Goal: Transaction & Acquisition: Purchase product/service

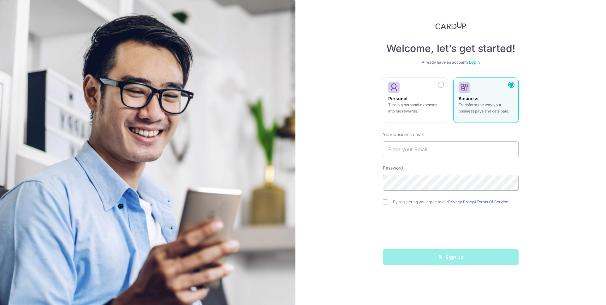
click at [474, 62] on link "Log in" at bounding box center [474, 62] width 11 height 5
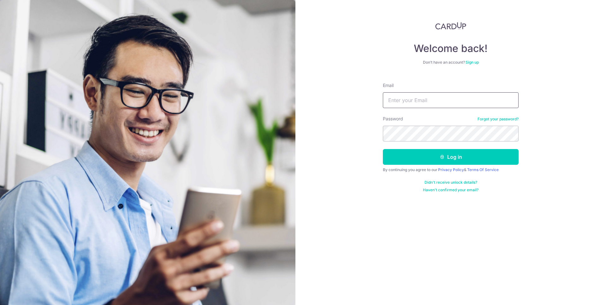
type input "chloerenovah87@gmail.com"
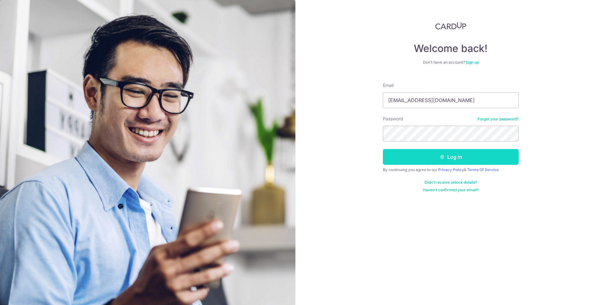
click at [448, 155] on button "Log in" at bounding box center [451, 157] width 136 height 16
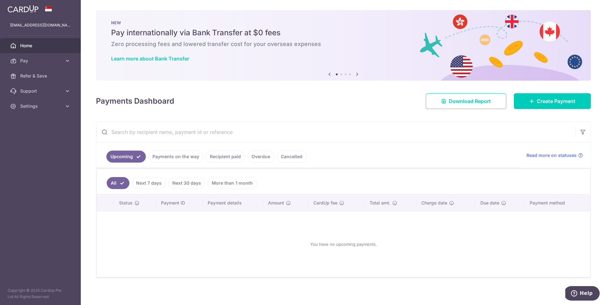
click at [180, 162] on link "Payments on the way" at bounding box center [175, 157] width 55 height 12
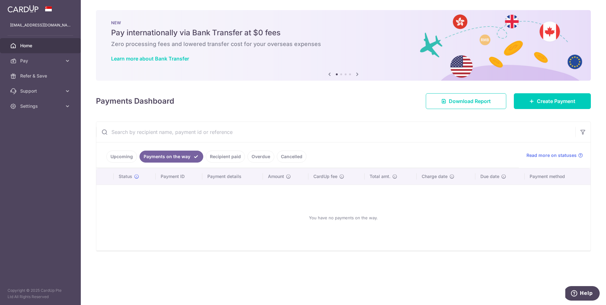
click at [124, 158] on div at bounding box center [306, 154] width 612 height 309
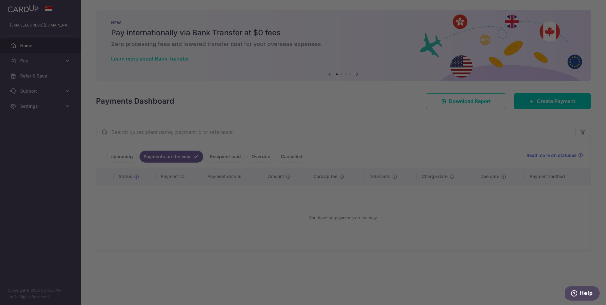
click at [126, 154] on div at bounding box center [306, 154] width 612 height 309
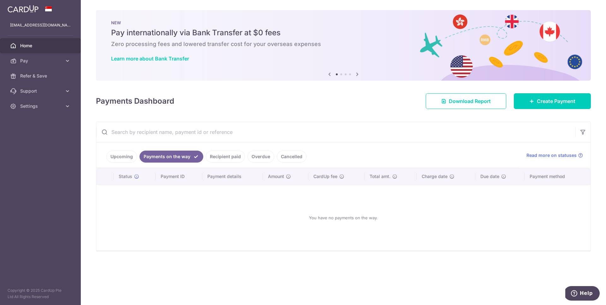
drag, startPoint x: 125, startPoint y: 154, endPoint x: 154, endPoint y: 152, distance: 29.7
click at [125, 154] on link "Upcoming" at bounding box center [121, 157] width 31 height 12
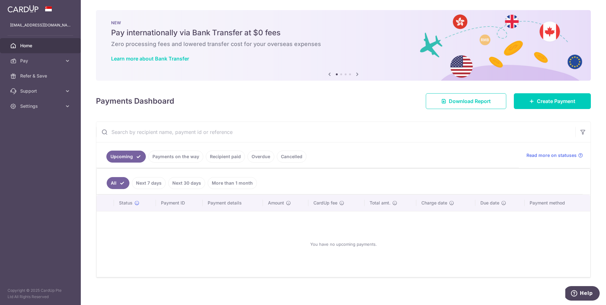
click at [236, 155] on link "Recipient paid" at bounding box center [225, 157] width 39 height 12
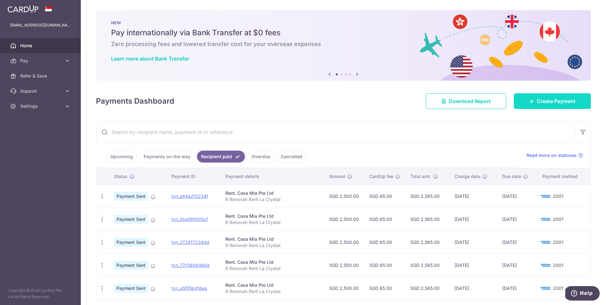
click at [532, 105] on link "Create Payment" at bounding box center [552, 101] width 77 height 16
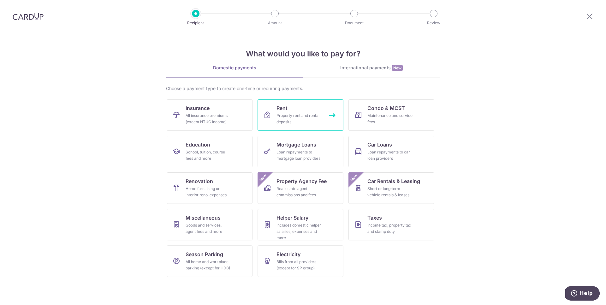
click at [274, 111] on link "Rent Property rent and rental deposits" at bounding box center [300, 115] width 86 height 32
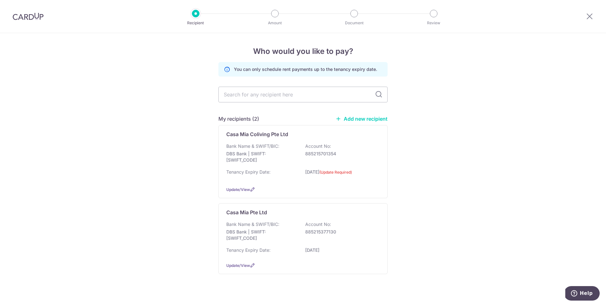
click at [359, 117] on link "Add new recipient" at bounding box center [361, 119] width 52 height 6
click at [244, 188] on span "Update/View" at bounding box center [238, 189] width 24 height 5
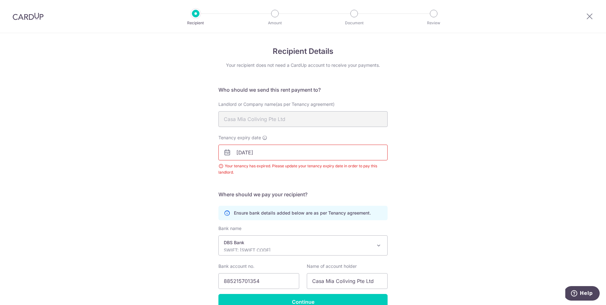
scroll to position [34, 0]
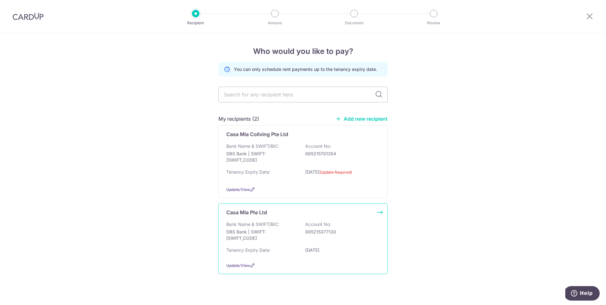
click at [246, 262] on div "Update/View" at bounding box center [302, 265] width 153 height 7
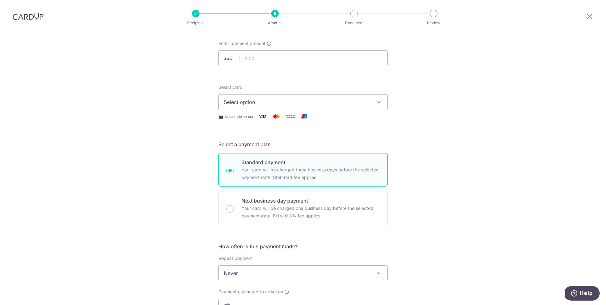
scroll to position [34, 0]
click at [315, 62] on input "text" at bounding box center [302, 59] width 169 height 16
type input "2,500.00"
click at [325, 101] on span "Select option" at bounding box center [297, 103] width 147 height 8
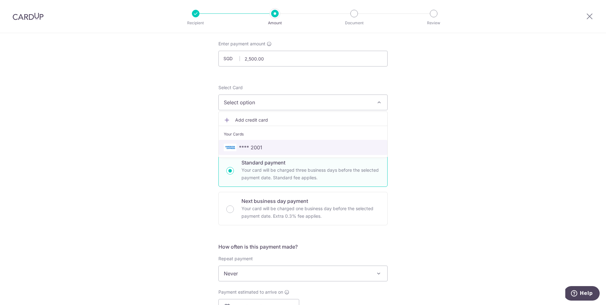
click at [290, 145] on span "**** 2001" at bounding box center [303, 148] width 158 height 8
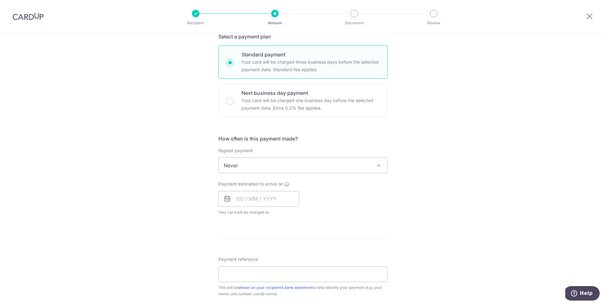
scroll to position [146, 0]
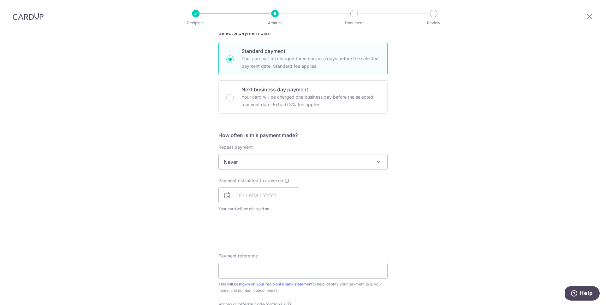
click at [303, 160] on span "Never" at bounding box center [303, 162] width 168 height 15
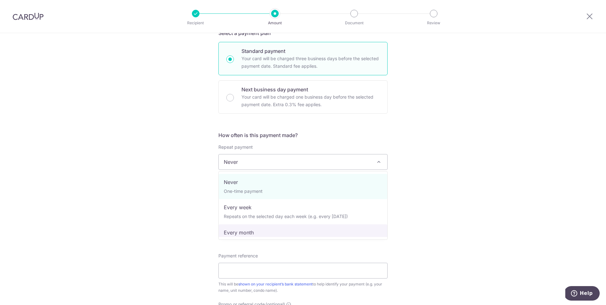
select select "3"
type input "31/12/2025"
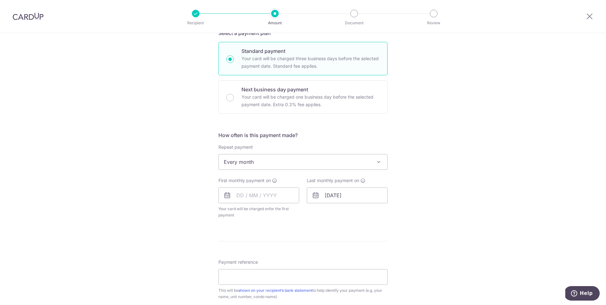
scroll to position [193, 0]
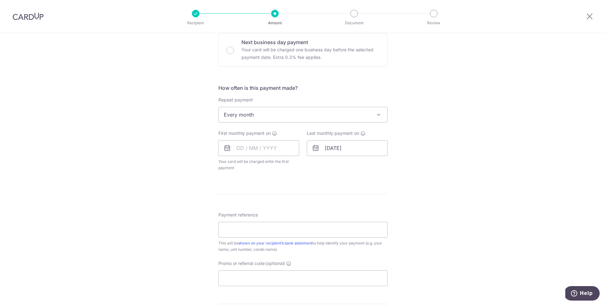
click at [227, 150] on icon at bounding box center [227, 148] width 8 height 8
click at [226, 148] on icon at bounding box center [227, 148] width 8 height 8
click at [243, 148] on input "text" at bounding box center [258, 148] width 81 height 16
click at [234, 181] on span "Sun" at bounding box center [231, 180] width 10 height 10
click at [269, 193] on table "Sun Mon Tue Wed Thu Fri Sat 1 2 3 4 5 6 7 8 9 10 11 12 13 14 15 16 17 18 19 20 …" at bounding box center [269, 212] width 88 height 76
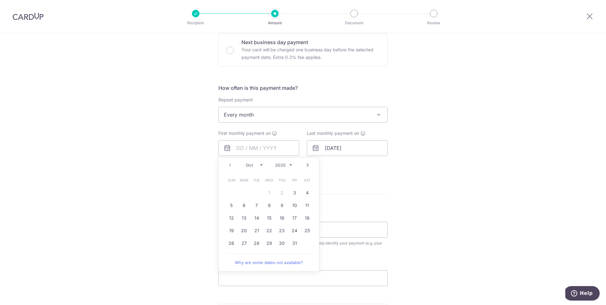
click at [267, 191] on table "Sun Mon Tue Wed Thu Fri Sat 1 2 3 4 5 6 7 8 9 10 11 12 13 14 15 16 17 18 19 20 …" at bounding box center [269, 212] width 88 height 76
click at [271, 192] on table "Sun Mon Tue Wed Thu Fri Sat 1 2 3 4 5 6 7 8 9 10 11 12 13 14 15 16 17 18 19 20 …" at bounding box center [269, 212] width 88 height 76
click at [294, 195] on link "3" at bounding box center [294, 193] width 10 height 10
type input "[DATE]"
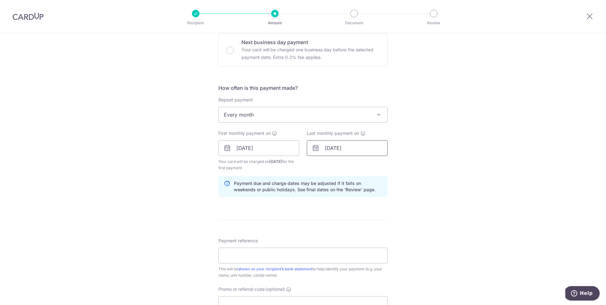
scroll to position [208, 0]
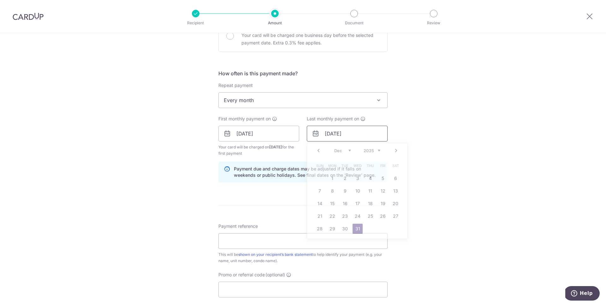
click at [359, 133] on input "31/12/2025" at bounding box center [347, 134] width 81 height 16
click at [396, 150] on link "Next" at bounding box center [396, 151] width 8 height 8
click at [317, 150] on link "Prev" at bounding box center [319, 151] width 8 height 8
click at [396, 149] on link "Next" at bounding box center [396, 151] width 8 height 8
click at [382, 226] on link "30" at bounding box center [383, 229] width 10 height 10
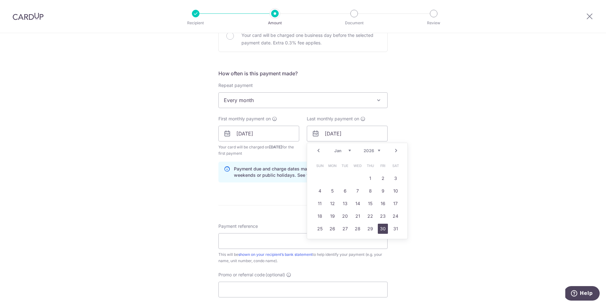
type input "30/01/2026"
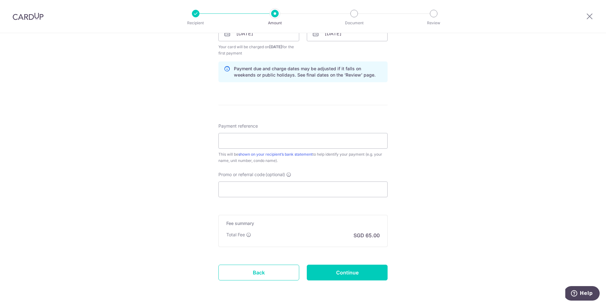
scroll to position [309, 0]
click at [298, 138] on input "Payment reference" at bounding box center [302, 140] width 169 height 16
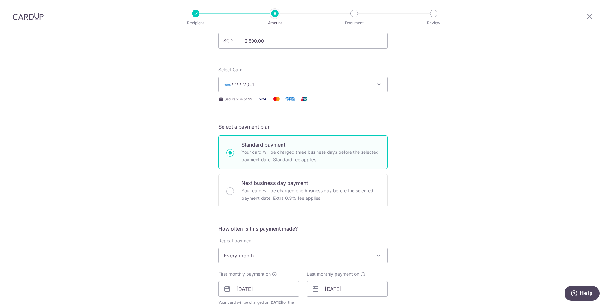
scroll to position [0, 0]
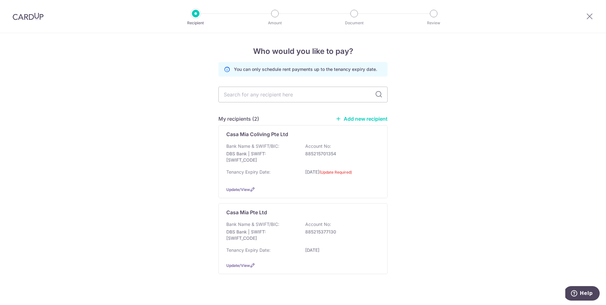
click at [369, 116] on link "Add new recipient" at bounding box center [361, 119] width 52 height 6
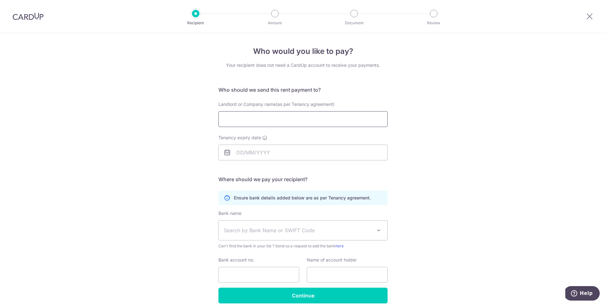
click at [344, 121] on input "Landlord or Company name(as per Tenancy agreement)" at bounding box center [302, 119] width 169 height 16
type input "Casa Mia Coliving Pte Ltd"
type input "Casa Mia Coliving"
click at [290, 153] on input "Tenancy expiry date" at bounding box center [302, 153] width 169 height 16
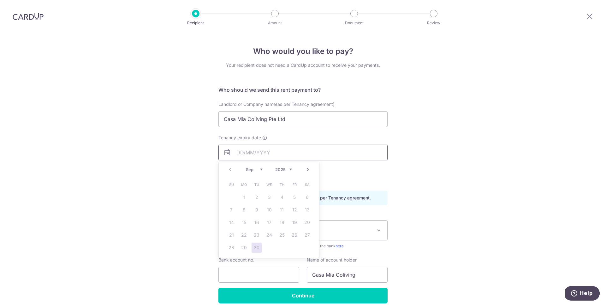
click at [290, 153] on input "Tenancy expiry date" at bounding box center [302, 153] width 169 height 16
click at [292, 117] on input "Casa Mia Coliving Pte Ltd" at bounding box center [302, 119] width 169 height 16
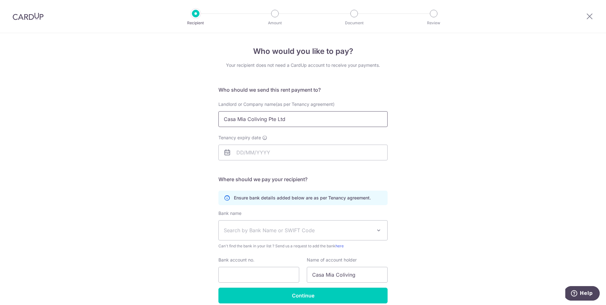
click at [292, 117] on input "Casa Mia Coliving Pte Ltd" at bounding box center [302, 119] width 169 height 16
click at [240, 120] on input "Casa mia 1 Pte Ltd" at bounding box center [302, 119] width 169 height 16
type input "Casa Mia 1 Pte Ltd"
click at [256, 151] on input "Tenancy expiry date" at bounding box center [302, 153] width 169 height 16
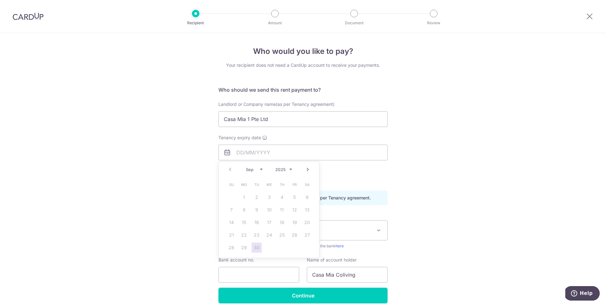
click at [261, 171] on select "Sep Oct Nov Dec" at bounding box center [254, 169] width 17 height 5
click at [291, 168] on select "2025 2026 2027 2028 2029 2030 2031 2032 2033 2034 2035" at bounding box center [283, 169] width 17 height 5
click at [260, 170] on select "Jan Feb Mar Apr May Jun Jul Aug Sep Oct Nov Dec" at bounding box center [254, 169] width 17 height 5
click at [308, 232] on link "28" at bounding box center [307, 235] width 10 height 10
type input "[DATE]"
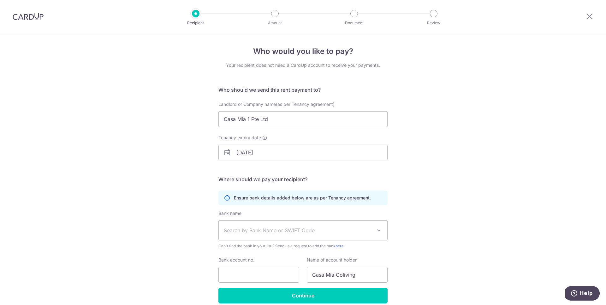
scroll to position [28, 0]
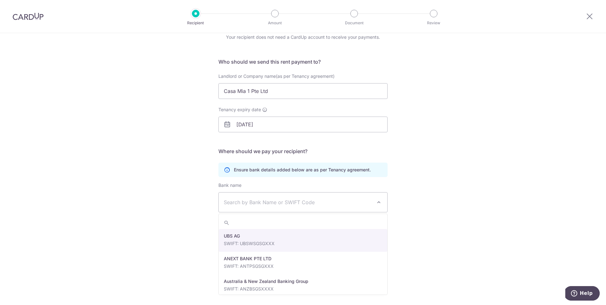
click at [300, 200] on span "Search by Bank Name or SWIFT Code" at bounding box center [298, 203] width 148 height 8
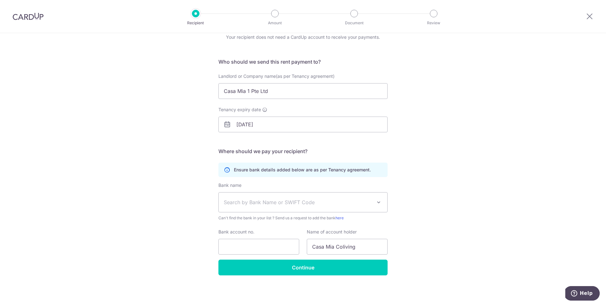
click at [291, 200] on span "Search by Bank Name or SWIFT Code" at bounding box center [298, 203] width 148 height 8
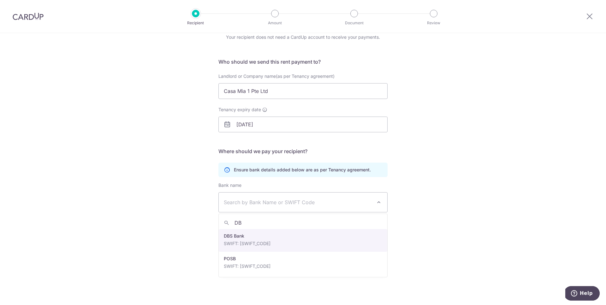
type input "DB"
select select "6"
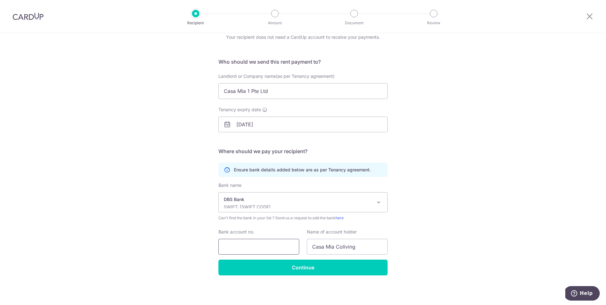
click at [290, 240] on input "Bank account no." at bounding box center [258, 247] width 81 height 16
type input "8853797534"
click at [348, 249] on input "Casa Mia Coliving" at bounding box center [347, 247] width 81 height 16
click at [349, 243] on input "Casa Mia Coliving" at bounding box center [347, 247] width 81 height 16
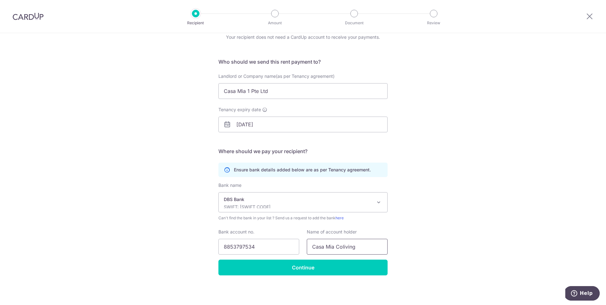
click at [349, 243] on input "Casa Mia Coliving" at bounding box center [347, 247] width 81 height 16
type input "CASA MIA 1 PTE. LTD"
click at [317, 266] on input "Continue" at bounding box center [302, 268] width 169 height 16
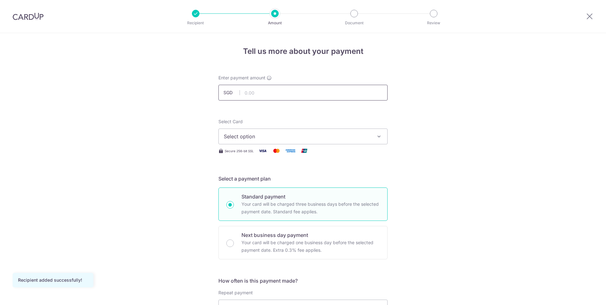
click at [313, 95] on input "text" at bounding box center [302, 93] width 169 height 16
type input "2,500.00"
click at [301, 134] on span "Select option" at bounding box center [297, 137] width 147 height 8
click at [266, 179] on span "**** 2001" at bounding box center [303, 182] width 158 height 8
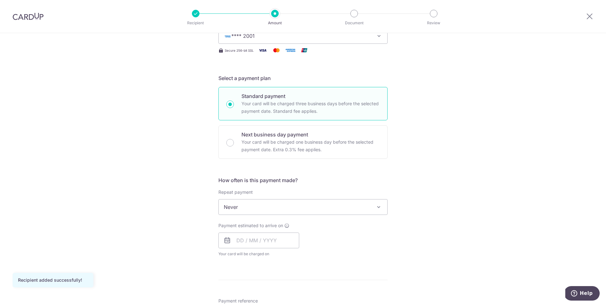
scroll to position [103, 0]
click at [268, 207] on span "Never" at bounding box center [303, 204] width 168 height 15
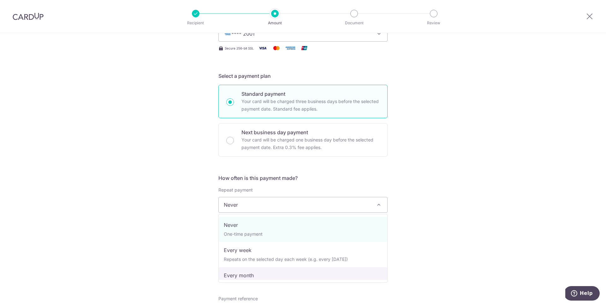
scroll to position [0, 0]
select select "3"
type input "[DATE]"
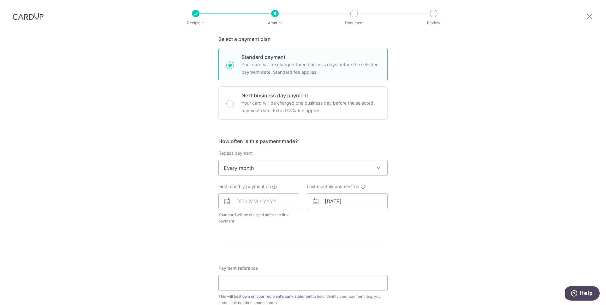
scroll to position [140, 0]
click at [265, 201] on input "text" at bounding box center [258, 201] width 81 height 16
click at [227, 243] on table "Sun Mon Tue Wed Thu Fri Sat 1 2 3 4 5 6 7 8 9 10 11 12 13 14 15 16 17 18 19 20 …" at bounding box center [269, 265] width 88 height 76
click at [293, 245] on link "3" at bounding box center [294, 246] width 10 height 10
type input "[DATE]"
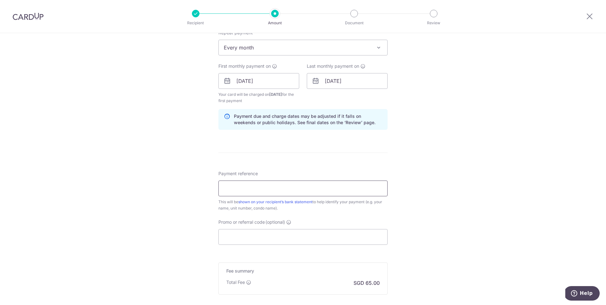
scroll to position [263, 0]
click at [315, 183] on input "Payment reference" at bounding box center [302, 186] width 169 height 16
type input "Rach Renovah La Crystal Rent"
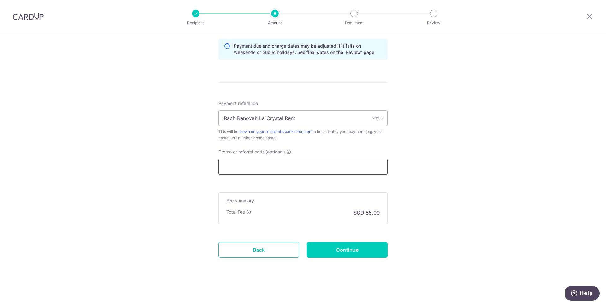
click at [302, 162] on input "Promo or referral code (optional)" at bounding box center [302, 167] width 169 height 16
click at [340, 250] on input "Continue" at bounding box center [347, 250] width 81 height 16
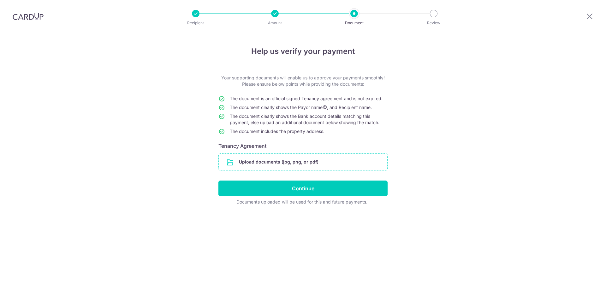
click at [295, 163] on input "file" at bounding box center [303, 162] width 168 height 16
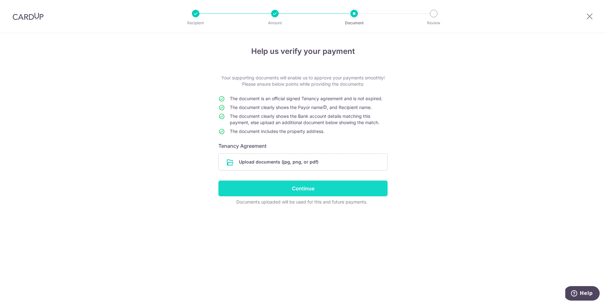
click at [319, 188] on input "Continue" at bounding box center [302, 189] width 169 height 16
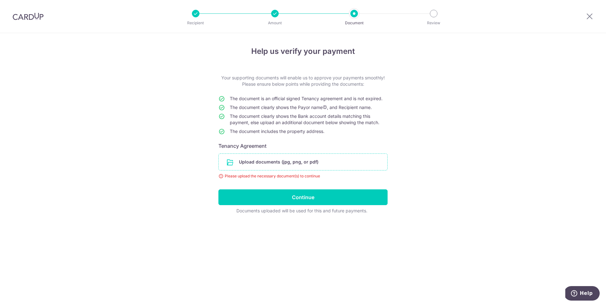
click at [286, 167] on input "file" at bounding box center [303, 162] width 168 height 16
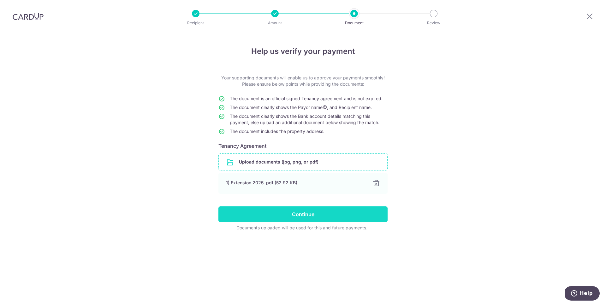
click at [299, 212] on input "Continue" at bounding box center [302, 215] width 169 height 16
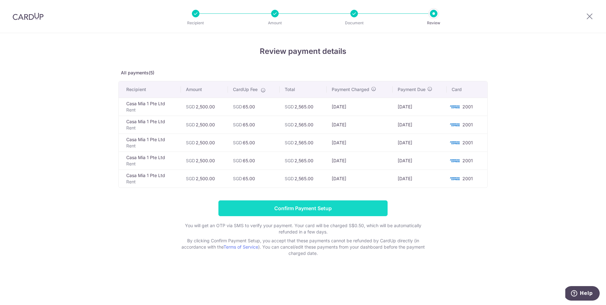
click at [296, 205] on input "Confirm Payment Setup" at bounding box center [302, 209] width 169 height 16
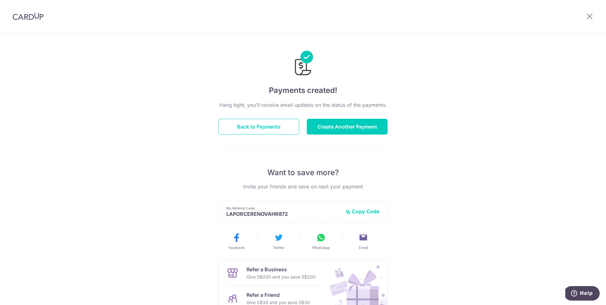
click at [274, 115] on div "Hang tight, you’ll receive email updates on the status of the payments. Back to…" at bounding box center [302, 220] width 169 height 239
click at [275, 128] on button "Back to Payments" at bounding box center [258, 127] width 81 height 16
